Goal: Transaction & Acquisition: Book appointment/travel/reservation

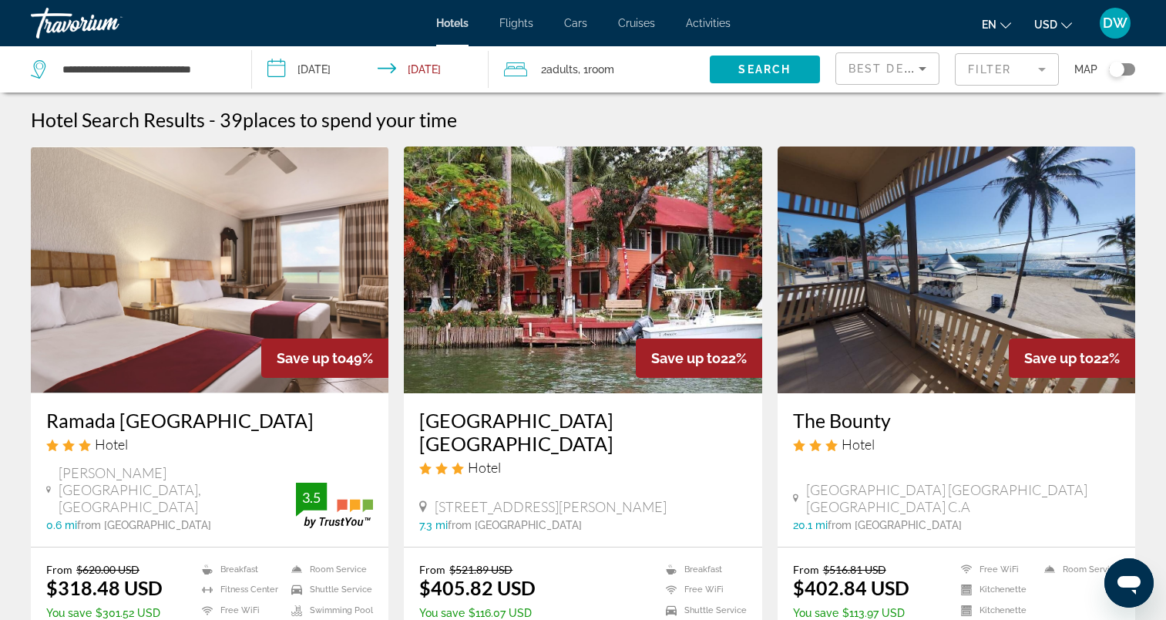
click at [978, 210] on img "Main content" at bounding box center [957, 269] width 358 height 247
click at [984, 327] on img "Main content" at bounding box center [957, 269] width 358 height 247
click at [223, 252] on img "Main content" at bounding box center [210, 269] width 358 height 247
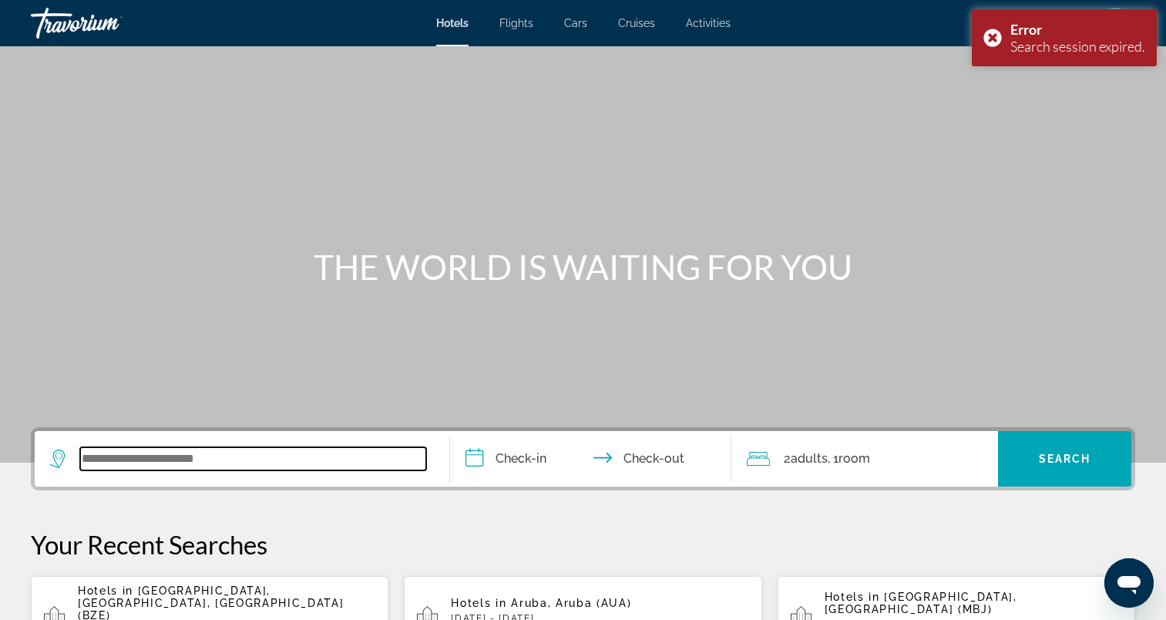
click at [155, 462] on input "Search widget" at bounding box center [253, 458] width 346 height 23
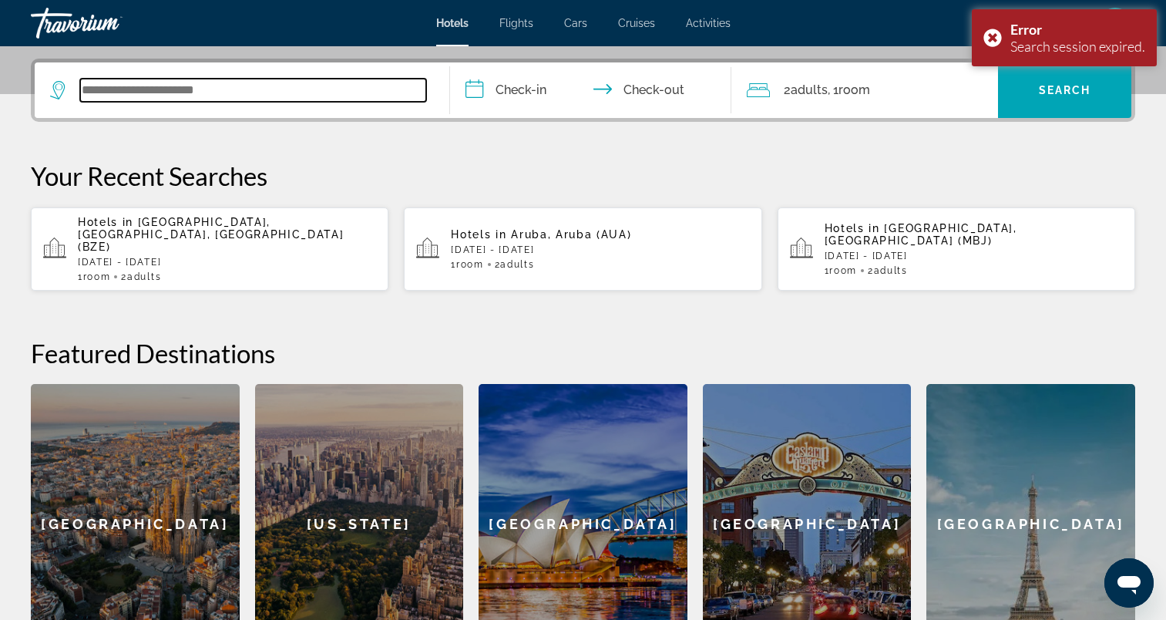
scroll to position [377, 0]
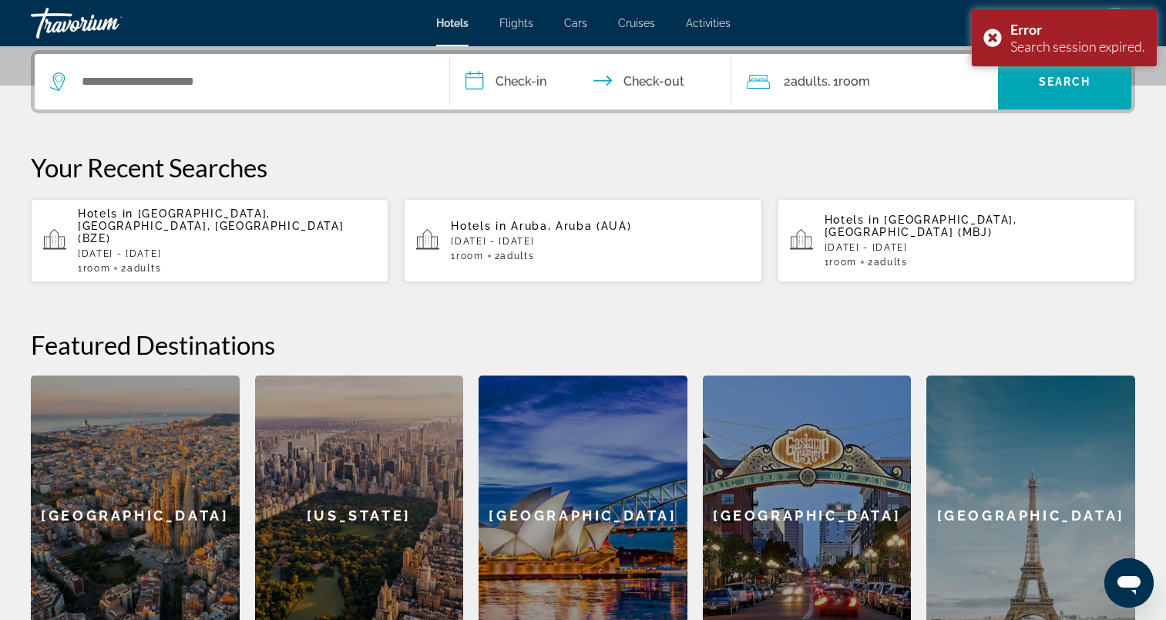
click at [209, 221] on div "Hotels in Belize City, Belize, Belize (BZE) Thu, 23 Oct - Mon, 27 Oct 1 Room ro…" at bounding box center [227, 240] width 298 height 66
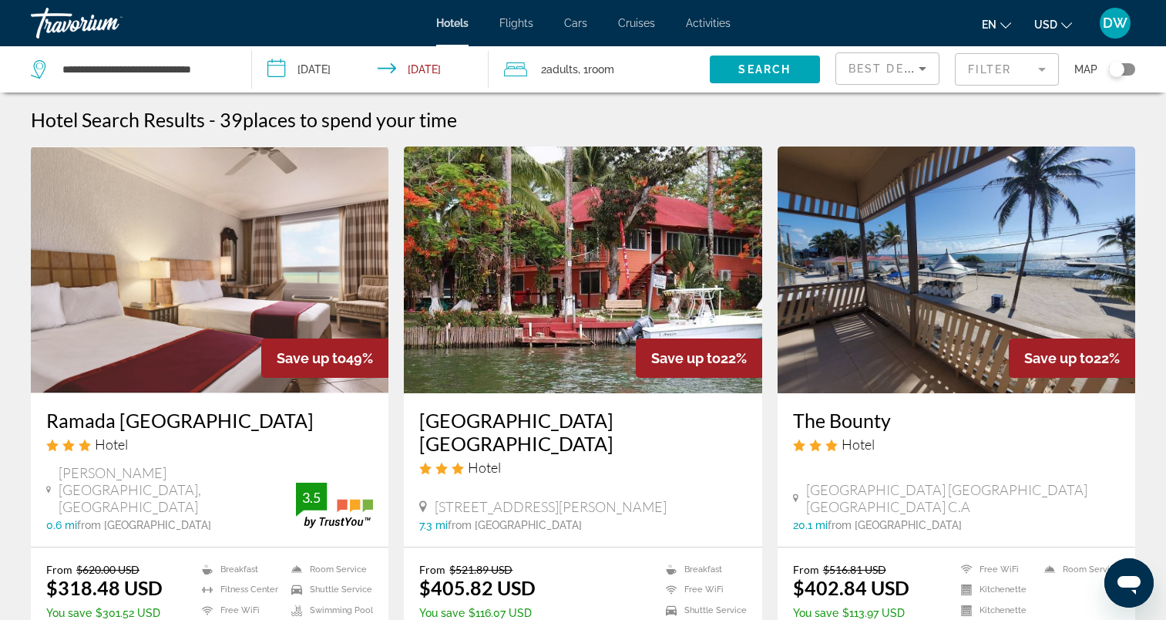
click at [968, 257] on img "Main content" at bounding box center [957, 269] width 358 height 247
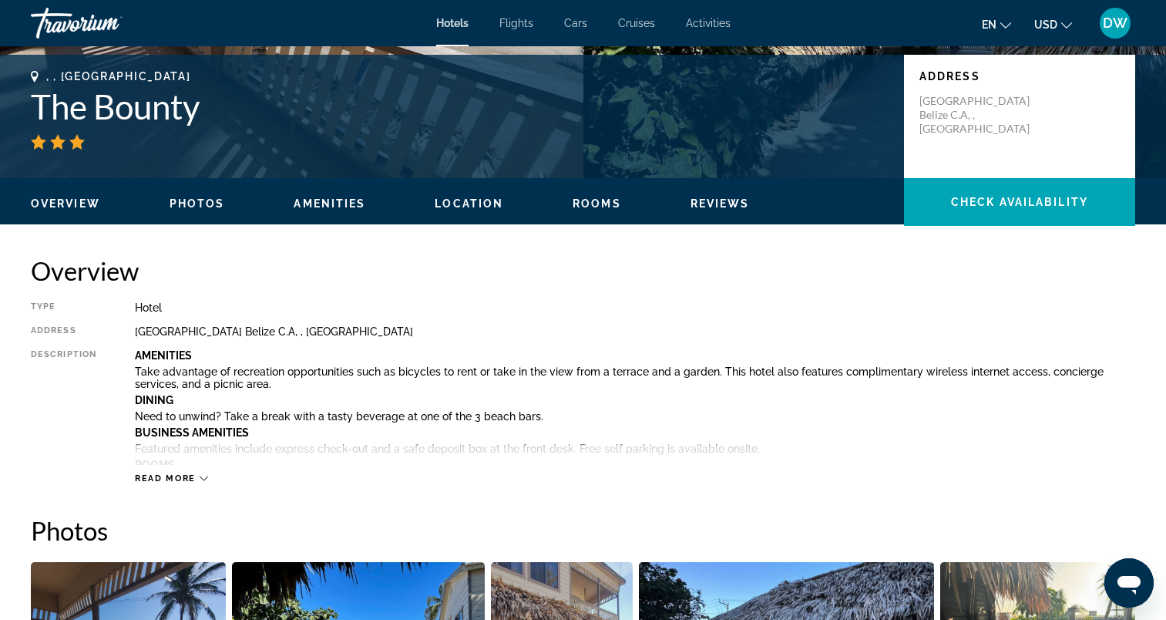
scroll to position [77, 0]
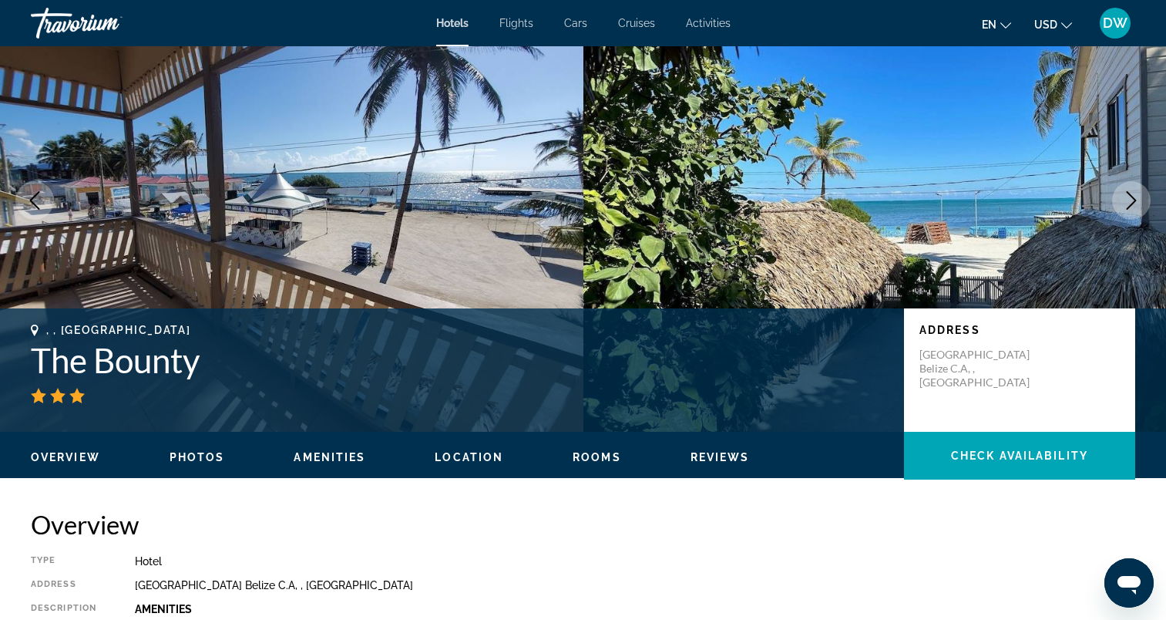
click at [205, 450] on ul "Overview Photos Amenities Location Rooms Reviews Check Availability" at bounding box center [583, 455] width 1105 height 17
click at [202, 454] on span "Photos" at bounding box center [198, 457] width 56 height 12
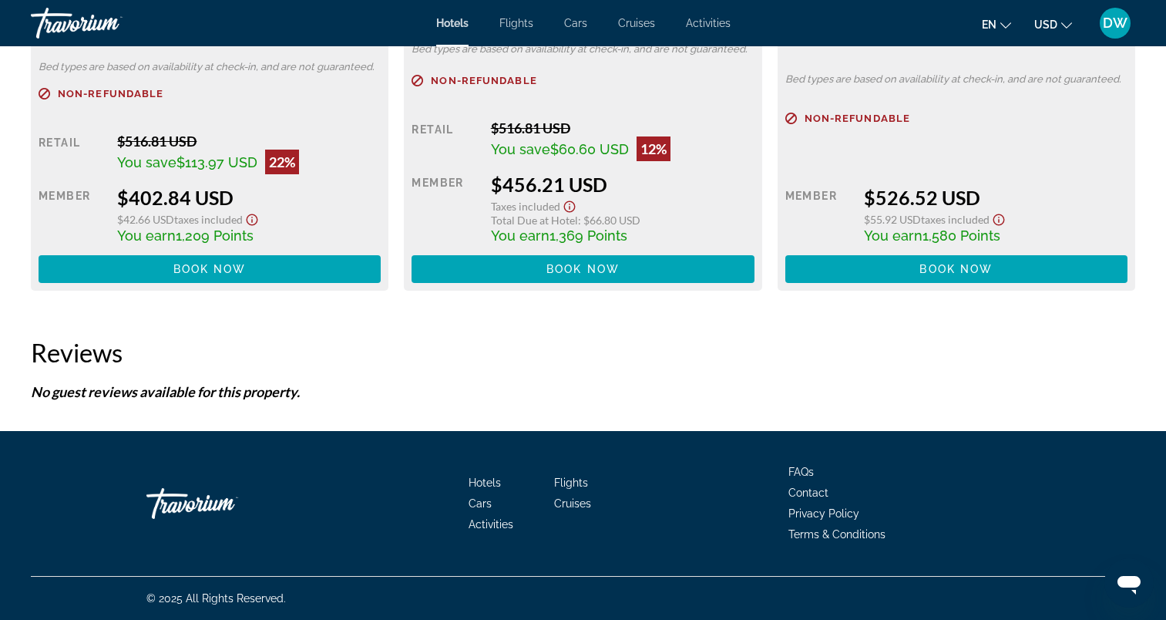
scroll to position [2030, 0]
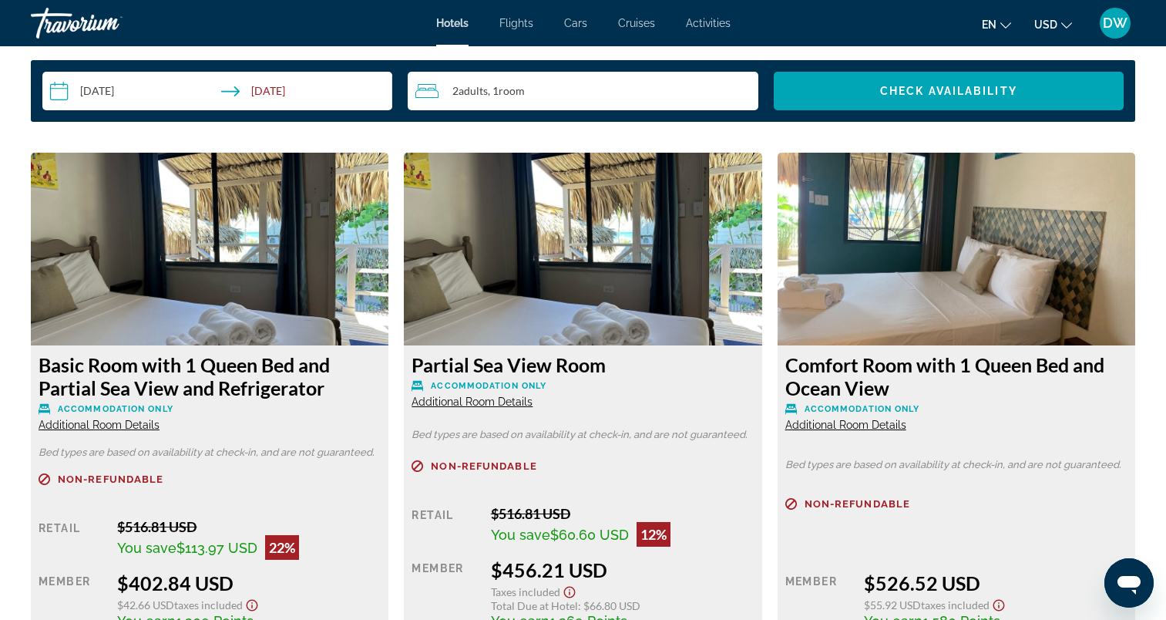
click at [905, 222] on img "Main content" at bounding box center [957, 249] width 358 height 193
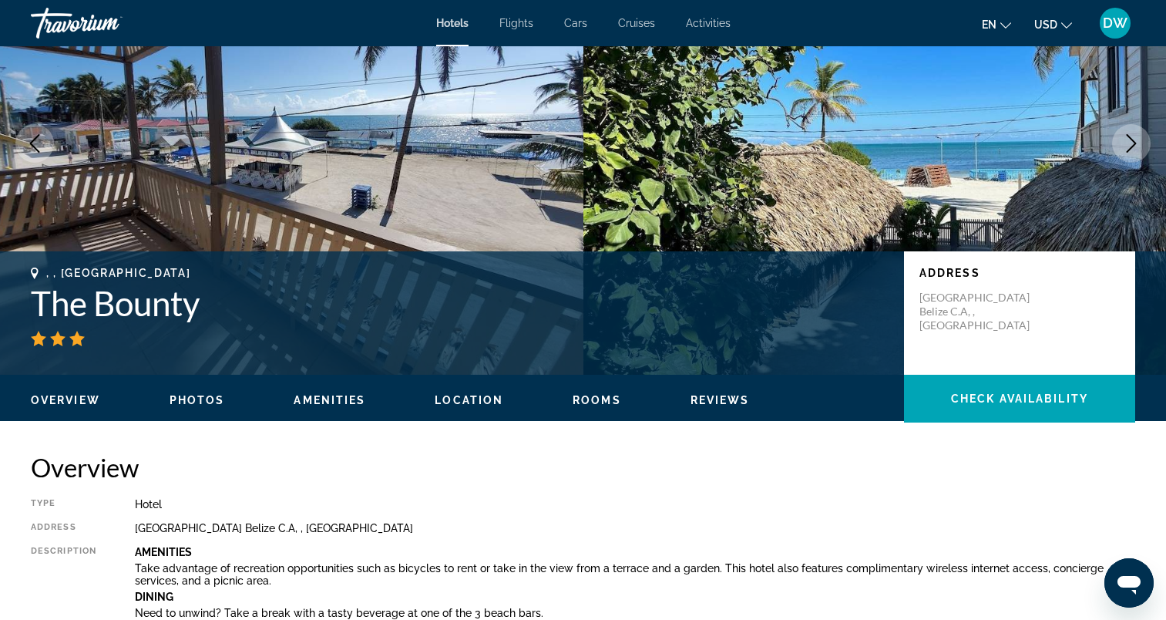
scroll to position [0, 0]
